Goal: Task Accomplishment & Management: Use online tool/utility

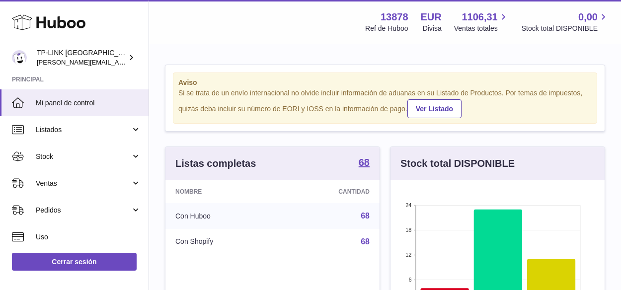
scroll to position [155, 214]
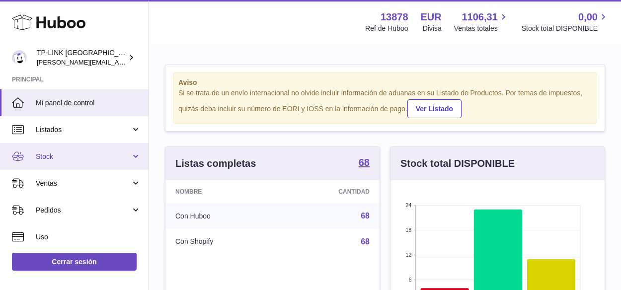
click at [132, 152] on link "Stock" at bounding box center [74, 156] width 148 height 27
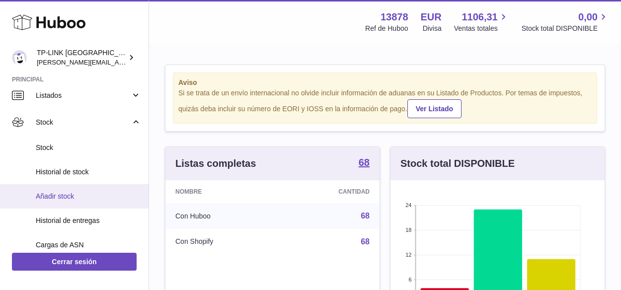
scroll to position [50, 0]
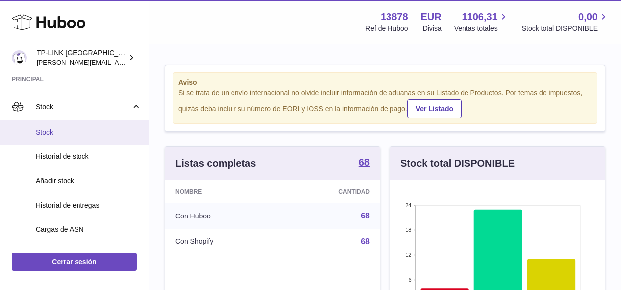
click at [80, 134] on span "Stock" at bounding box center [88, 132] width 105 height 9
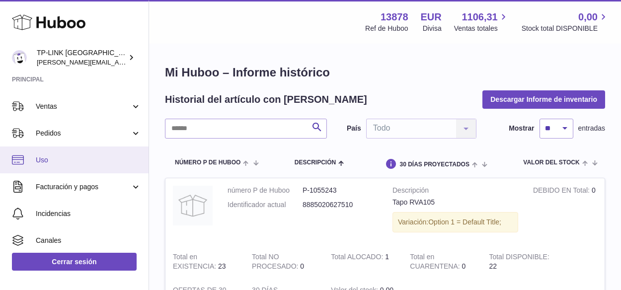
scroll to position [199, 0]
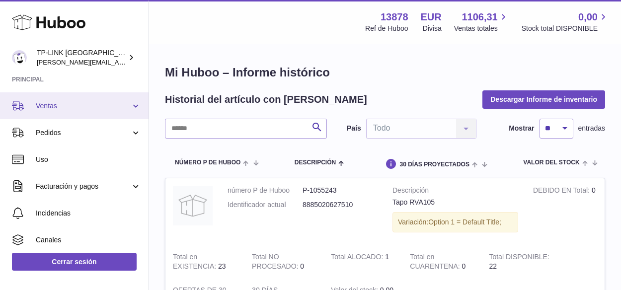
click at [135, 106] on link "Ventas" at bounding box center [74, 105] width 148 height 27
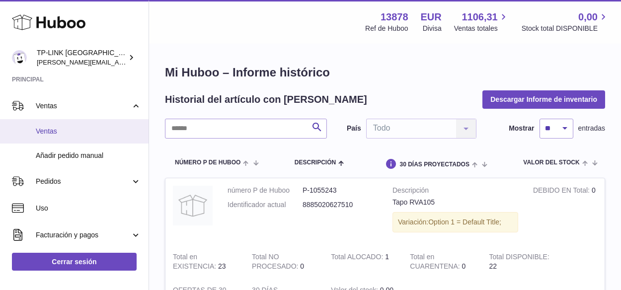
click at [66, 135] on span "Ventas" at bounding box center [88, 131] width 105 height 9
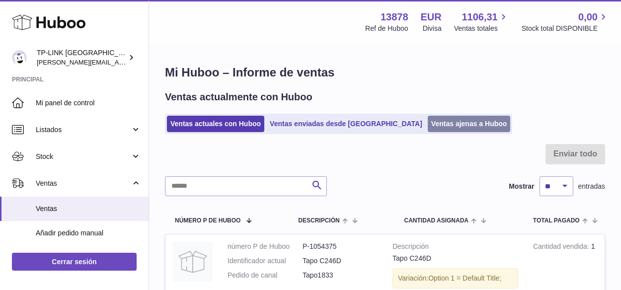
click at [428, 127] on link "Ventas ajenas a Huboo" at bounding box center [469, 124] width 83 height 16
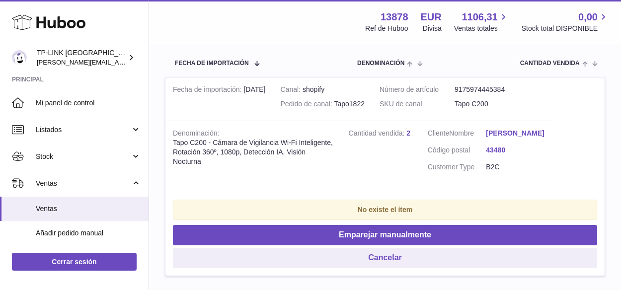
scroll to position [199, 0]
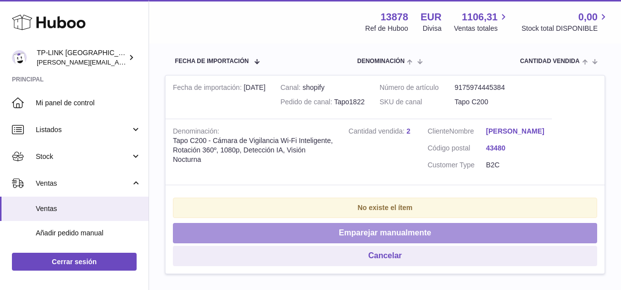
click at [443, 237] on button "Emparejar manualmente" at bounding box center [385, 233] width 424 height 20
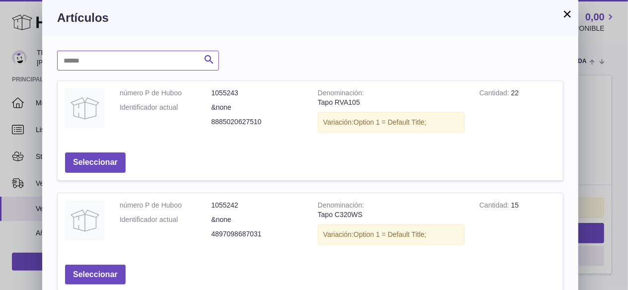
click at [142, 61] on input "text" at bounding box center [138, 61] width 162 height 20
type input "****"
click at [206, 60] on icon "submit" at bounding box center [209, 60] width 12 height 12
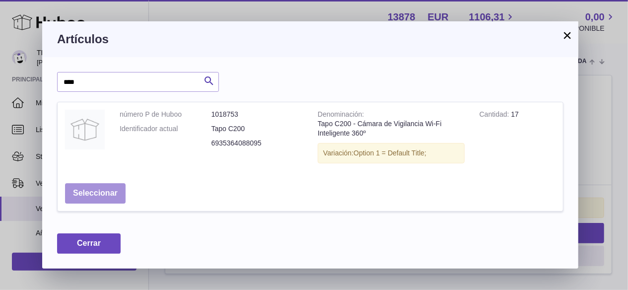
click at [98, 194] on button "Seleccionar" at bounding box center [95, 193] width 61 height 20
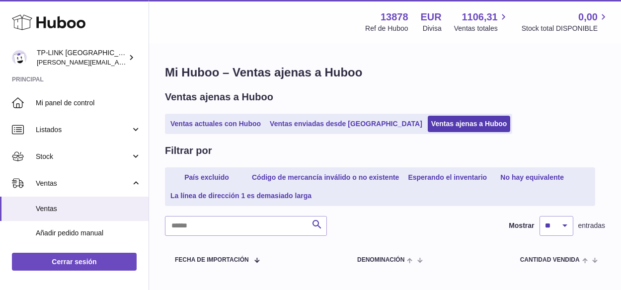
scroll to position [0, 0]
